Goal: Find specific page/section: Find specific page/section

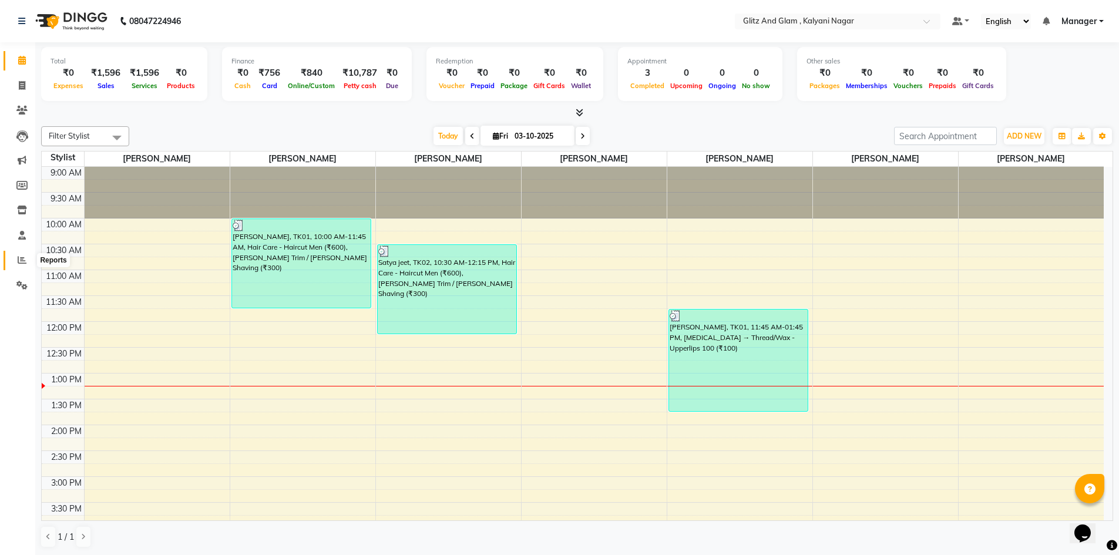
click at [19, 251] on icon at bounding box center [22, 259] width 9 height 9
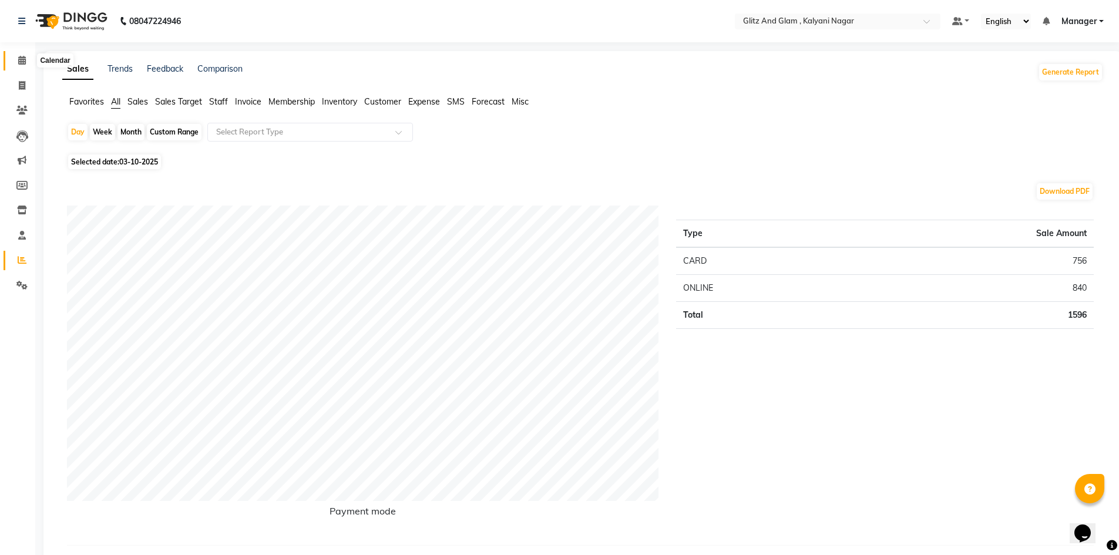
click at [18, 66] on span at bounding box center [22, 61] width 21 height 14
